Goal: Transaction & Acquisition: Obtain resource

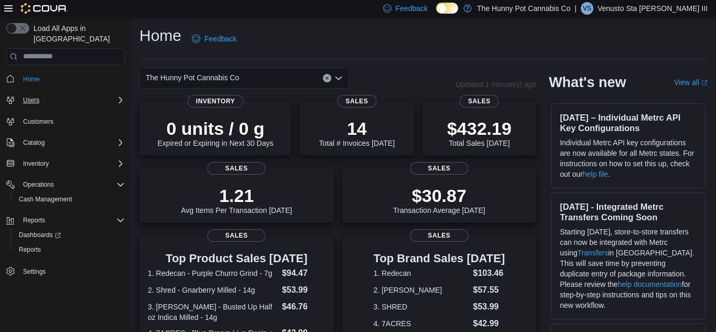
click at [85, 94] on div "Users" at bounding box center [72, 100] width 106 height 13
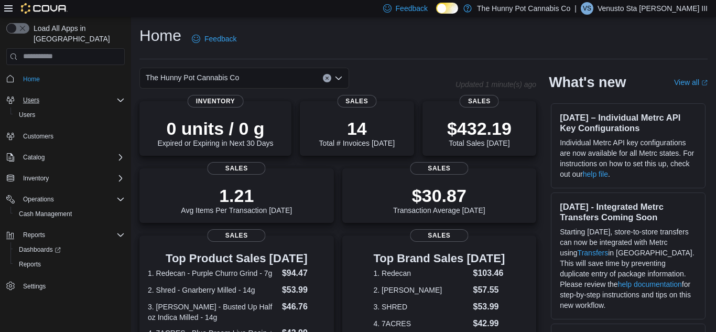
click at [85, 94] on div "Users" at bounding box center [72, 100] width 106 height 13
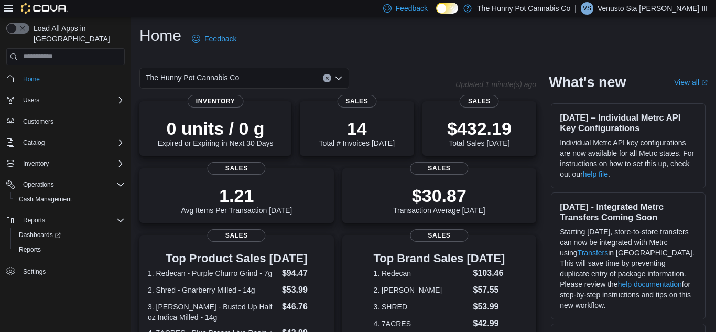
click at [85, 94] on div "Users" at bounding box center [72, 100] width 106 height 13
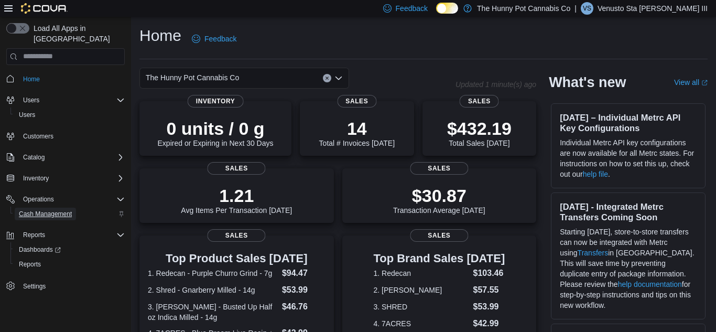
click at [45, 210] on span "Cash Management" at bounding box center [45, 214] width 53 height 8
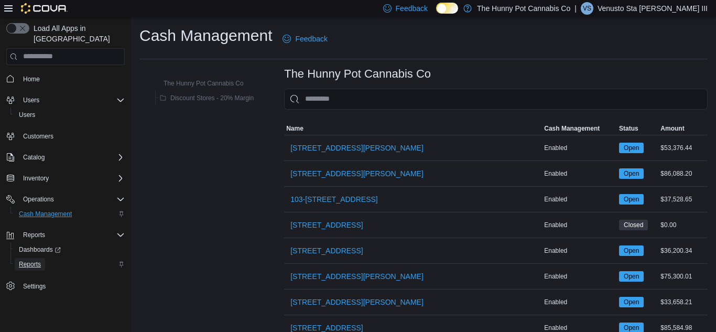
click at [40, 258] on span "Reports" at bounding box center [30, 264] width 22 height 13
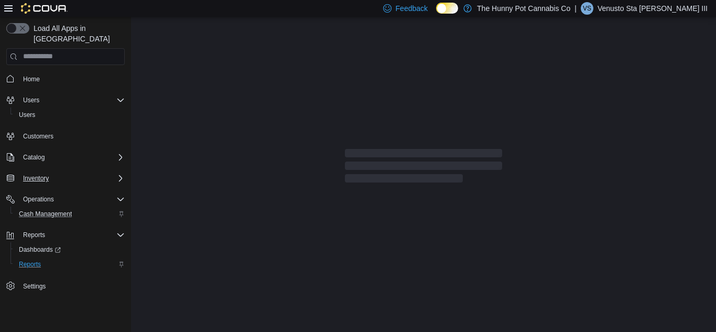
click at [72, 172] on div "Inventory" at bounding box center [72, 178] width 106 height 13
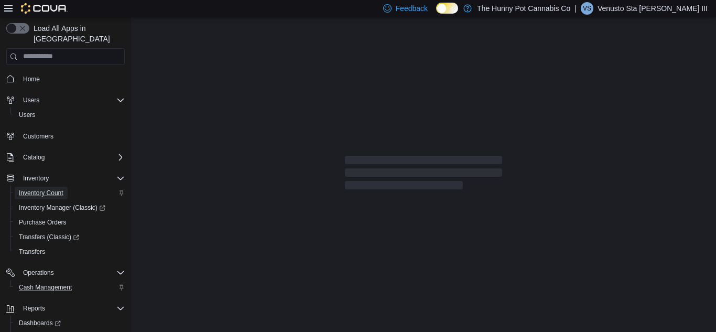
click at [61, 189] on span "Inventory Count" at bounding box center [41, 193] width 45 height 8
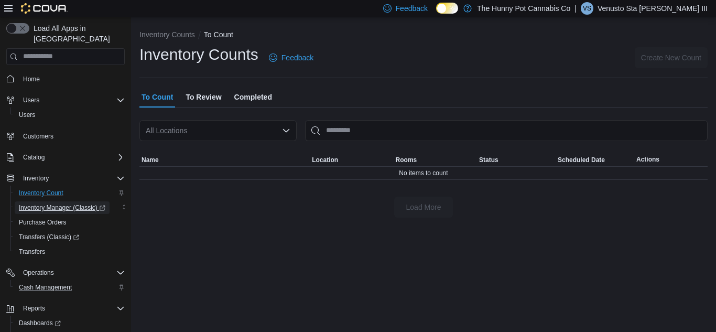
click at [68, 203] on span "Inventory Manager (Classic)" at bounding box center [62, 207] width 86 height 8
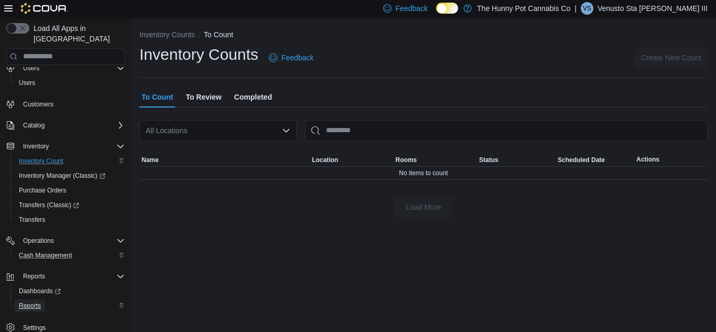
click at [34, 301] on span "Reports" at bounding box center [30, 305] width 22 height 8
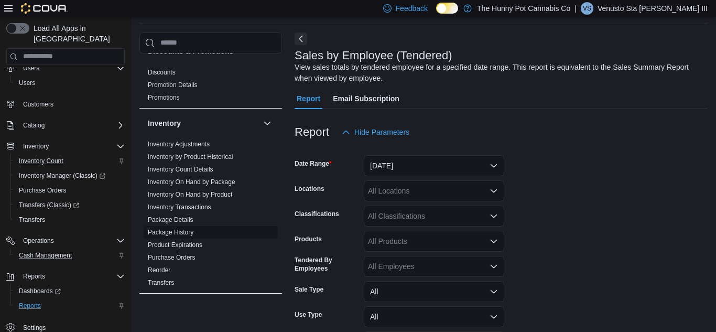
scroll to position [122, 0]
click at [216, 195] on link "Inventory On Hand by Product" at bounding box center [190, 195] width 84 height 7
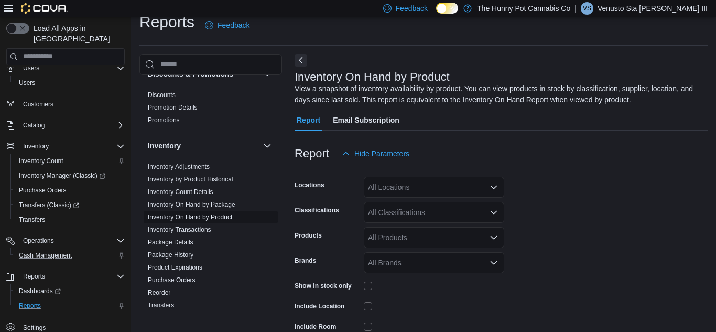
scroll to position [35, 0]
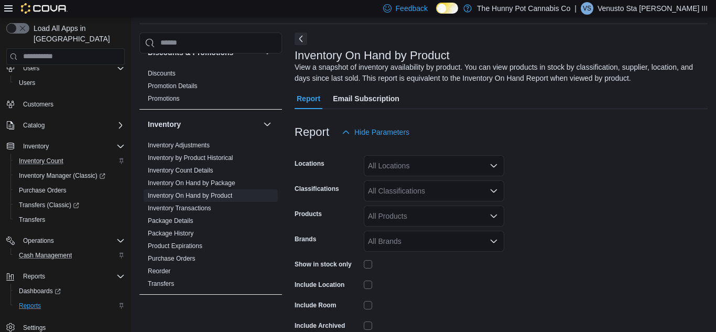
click at [401, 171] on div "All Locations" at bounding box center [434, 165] width 140 height 21
type input "****"
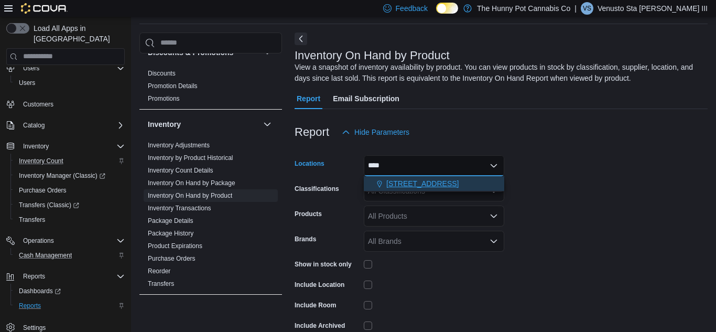
click at [414, 184] on span "[STREET_ADDRESS]" at bounding box center [422, 183] width 72 height 10
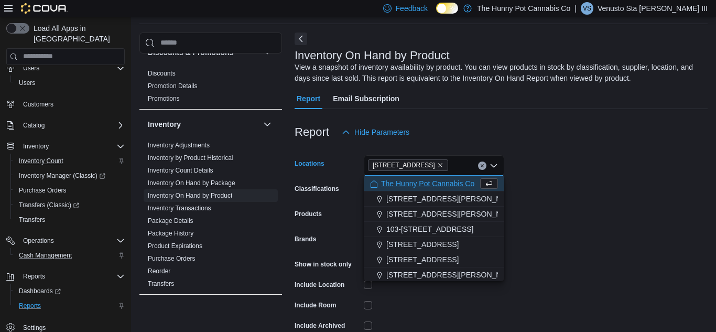
click at [558, 199] on form "Locations [STREET_ADDRESS] Selected. [STREET_ADDRESS] Backspace to delete [STRE…" at bounding box center [500, 252] width 413 height 220
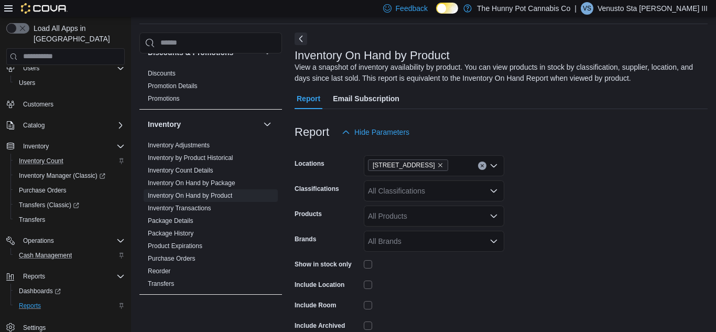
click at [558, 199] on form "Locations [STREET_ADDRESS] Classifications All Classifications Products All Pro…" at bounding box center [500, 252] width 413 height 220
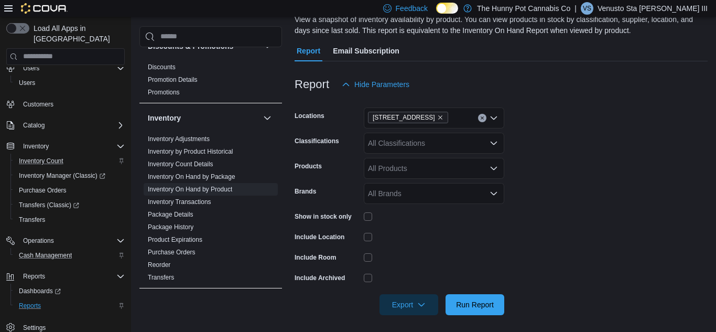
scroll to position [87, 0]
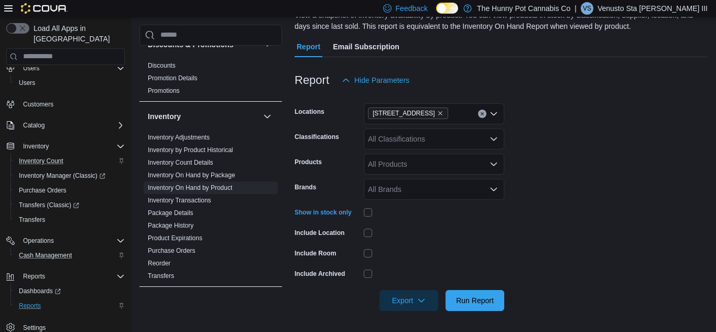
click at [420, 143] on div "All Classifications" at bounding box center [434, 138] width 140 height 21
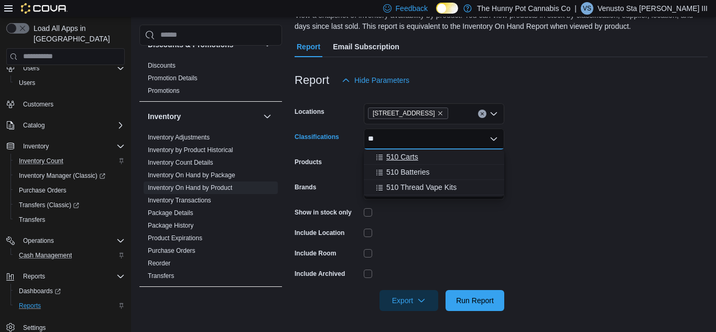
type input "**"
click at [436, 156] on div "510 Carts" at bounding box center [434, 156] width 128 height 10
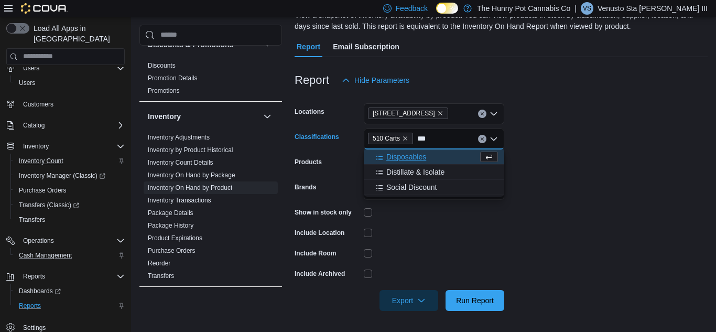
type input "***"
click at [427, 154] on div "Disposables" at bounding box center [424, 156] width 108 height 10
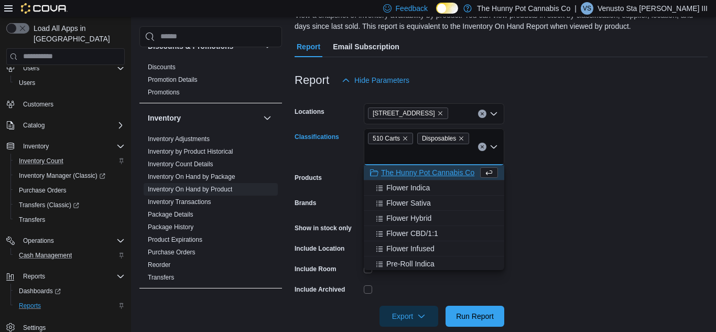
click at [584, 170] on form "Locations [STREET_ADDRESS] Carts Disposables Combo box. Selected. 510 Carts, Di…" at bounding box center [500, 209] width 413 height 236
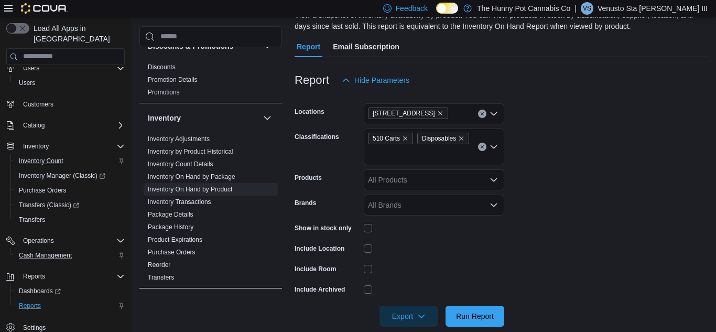
click at [451, 181] on div "All Products" at bounding box center [434, 179] width 140 height 21
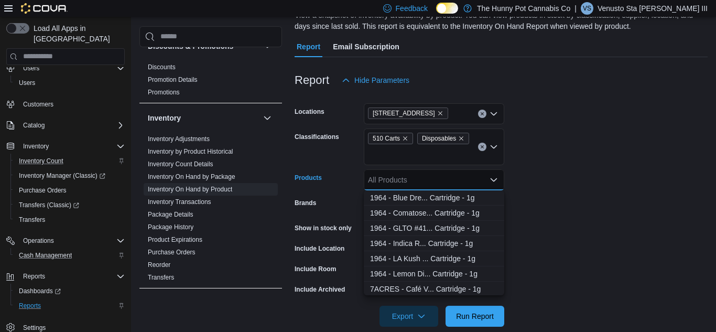
click at [518, 167] on form "Locations [STREET_ADDRESS] Carts Disposables Products All Products Combo box. S…" at bounding box center [500, 209] width 413 height 236
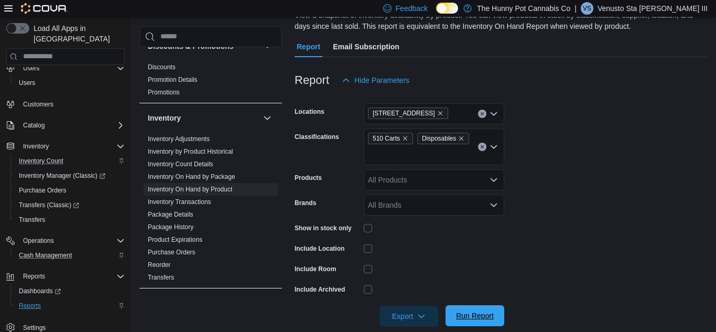
click at [473, 312] on span "Run Report" at bounding box center [475, 315] width 38 height 10
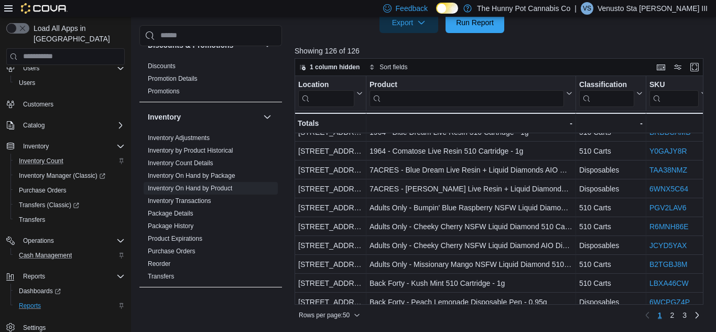
scroll to position [10, 0]
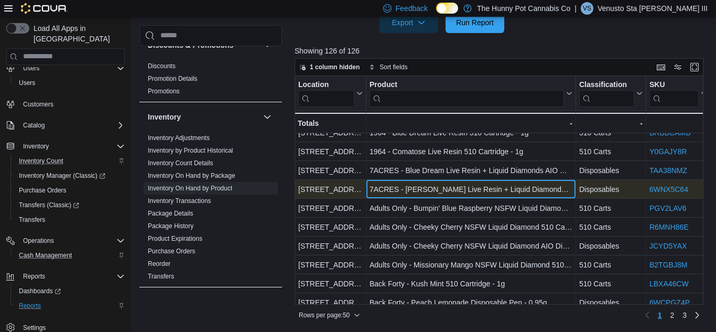
click at [367, 196] on div "7ACRES - [PERSON_NAME] Live Resin + Liquid Diamonds AIO Disposable - 0.95g - Pr…" at bounding box center [471, 189] width 210 height 19
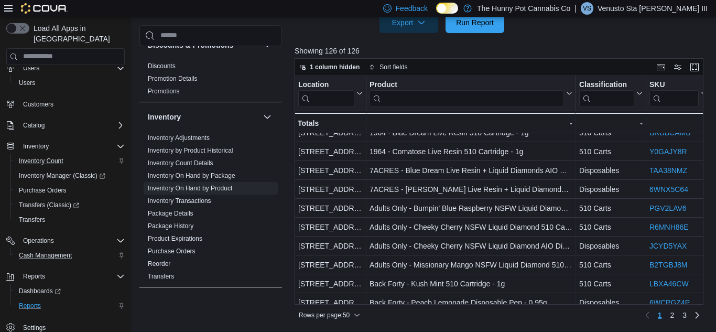
click at [517, 48] on p "Showing 126 of 126" at bounding box center [500, 51] width 413 height 10
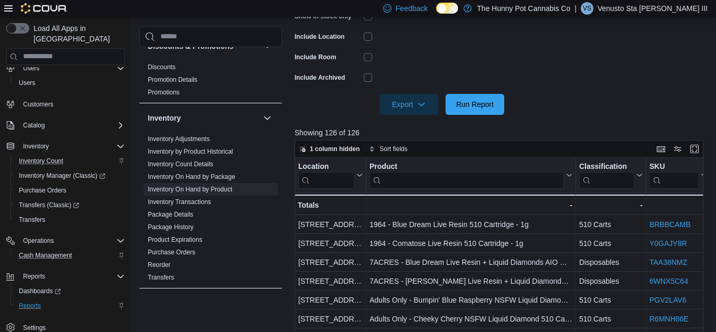
scroll to position [303, 0]
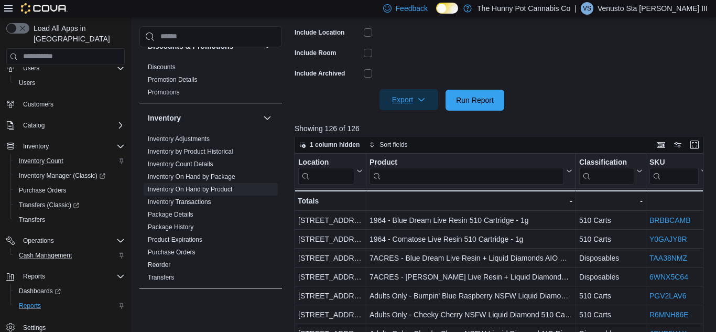
click at [432, 100] on button "Export" at bounding box center [408, 99] width 59 height 21
click at [426, 117] on span "Export to Excel" at bounding box center [410, 121] width 47 height 8
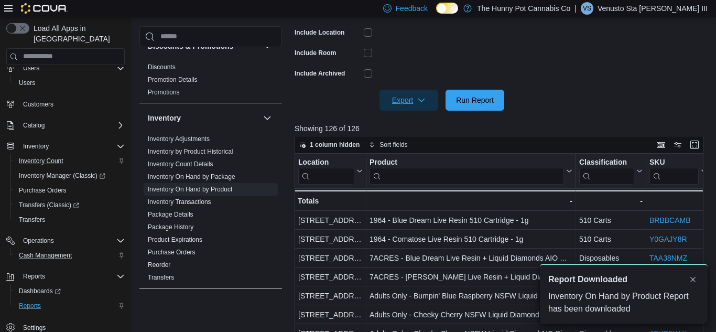
scroll to position [0, 0]
